Goal: Information Seeking & Learning: Learn about a topic

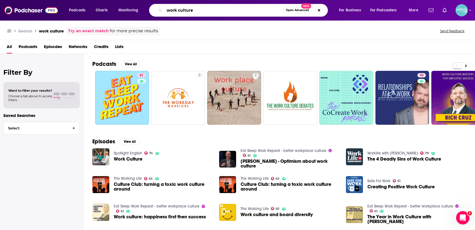
click at [212, 14] on input "work culture" at bounding box center [223, 10] width 119 height 9
type input "something you should know"
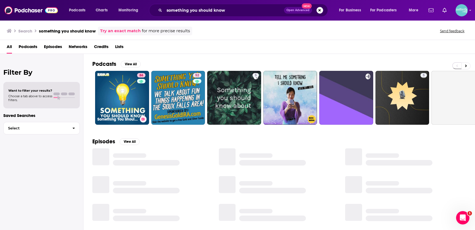
click at [135, 85] on link "86 Something You Should Know" at bounding box center [122, 98] width 54 height 54
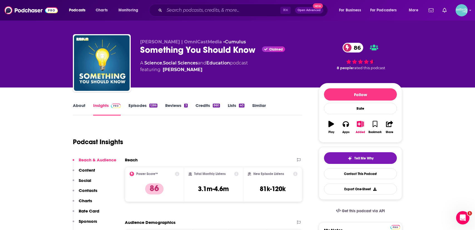
scroll to position [4, 0]
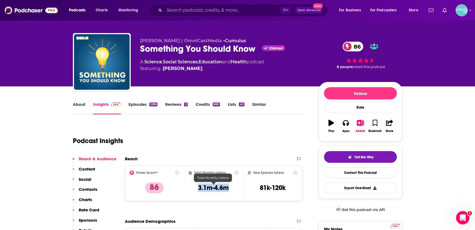
drag, startPoint x: 225, startPoint y: 191, endPoint x: 192, endPoint y: 191, distance: 32.5
click at [192, 191] on div "Total Monthly Listens 3.1m-4.6m" at bounding box center [214, 184] width 50 height 26
copy h3 "3.1m-4.6m"
click at [85, 106] on link "About" at bounding box center [79, 108] width 13 height 13
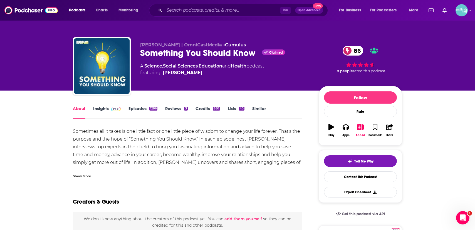
click at [83, 176] on div "Show More" at bounding box center [82, 175] width 18 height 5
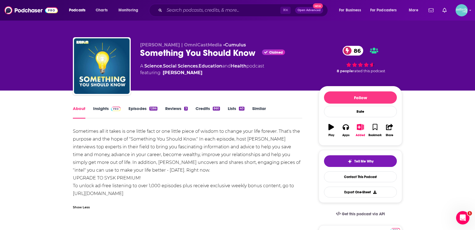
drag, startPoint x: 73, startPoint y: 130, endPoint x: 133, endPoint y: 194, distance: 87.4
click at [133, 194] on div "Sometimes all it takes is one little fact or one little piece of wisdom to chan…" at bounding box center [187, 163] width 229 height 70
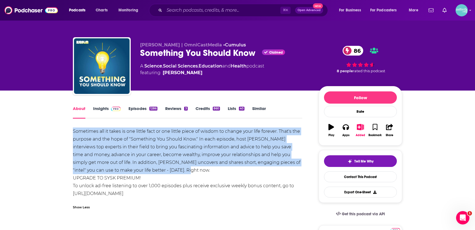
drag, startPoint x: 191, startPoint y: 170, endPoint x: 71, endPoint y: 131, distance: 125.5
copy div "Sometimes all it takes is one little fact or one little piece of wisdom to chan…"
click at [109, 108] on span at bounding box center [115, 108] width 12 height 5
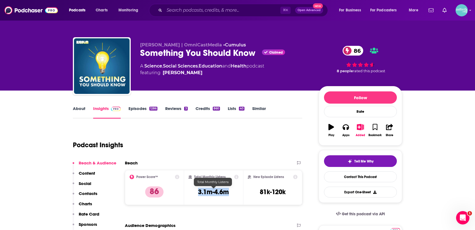
drag, startPoint x: 223, startPoint y: 191, endPoint x: 192, endPoint y: 191, distance: 30.9
click at [192, 191] on div "Total Monthly Listens 3.1m-4.6m" at bounding box center [214, 188] width 50 height 26
copy h3 "3.1m-4.6m"
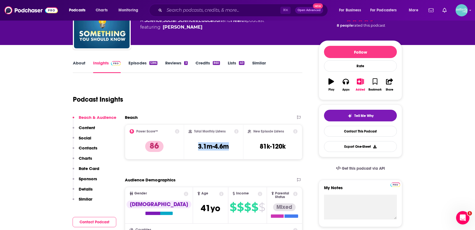
scroll to position [48, 0]
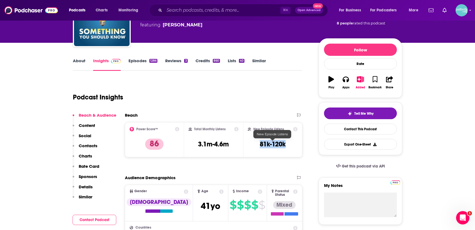
drag, startPoint x: 268, startPoint y: 146, endPoint x: 251, endPoint y: 146, distance: 17.2
click at [251, 146] on div "New Episode Listens 81k-120k" at bounding box center [273, 140] width 50 height 26
copy h3 "81k-120k"
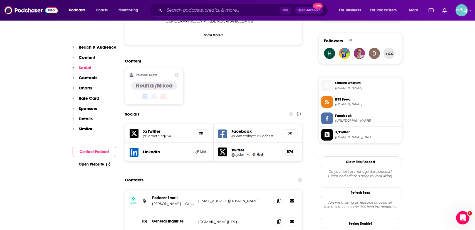
scroll to position [396, 0]
